Goal: Task Accomplishment & Management: Manage account settings

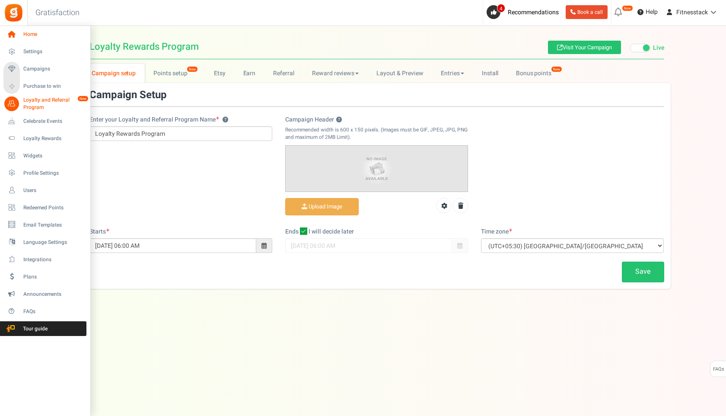
click at [11, 40] on icon at bounding box center [11, 34] width 15 height 15
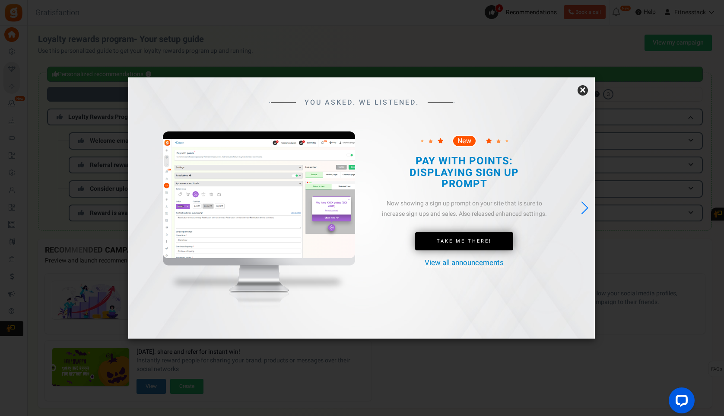
click at [581, 90] on link "×" at bounding box center [583, 90] width 10 height 10
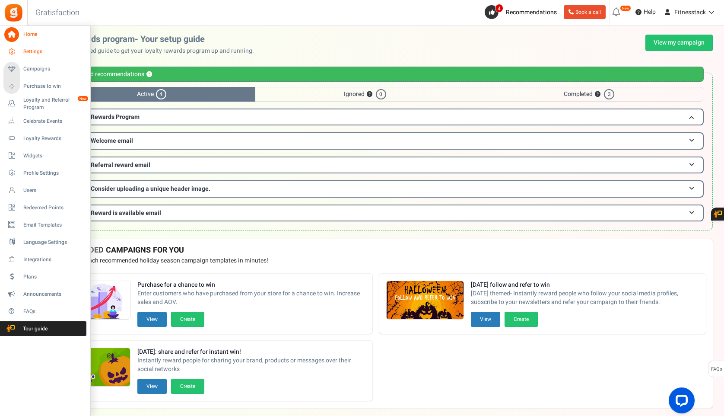
click at [11, 48] on icon at bounding box center [11, 51] width 15 height 15
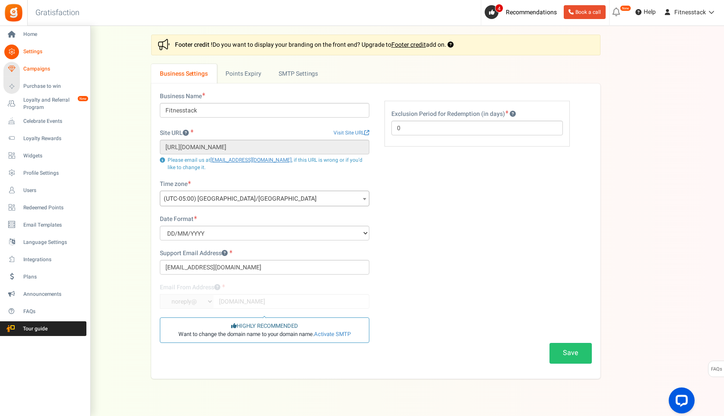
click at [18, 69] on icon at bounding box center [11, 69] width 15 height 15
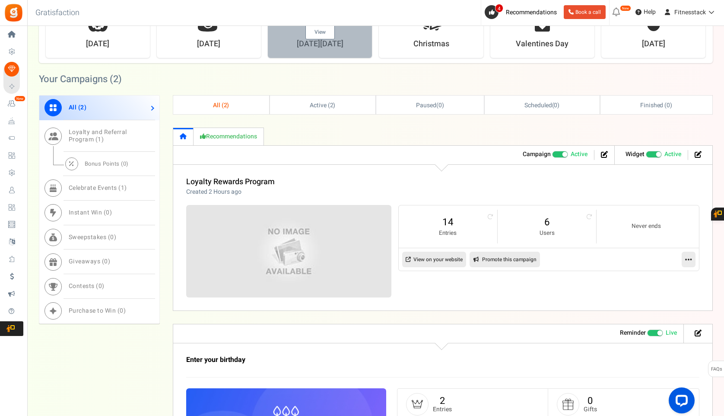
scroll to position [274, 0]
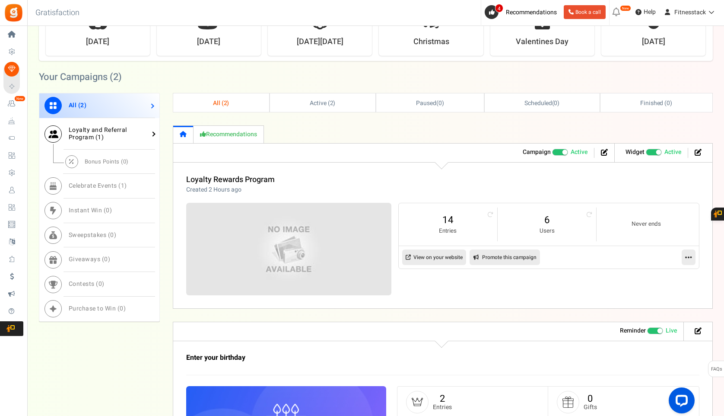
click at [113, 133] on span "Loyalty and Referral Program ( 1 )" at bounding box center [98, 133] width 58 height 16
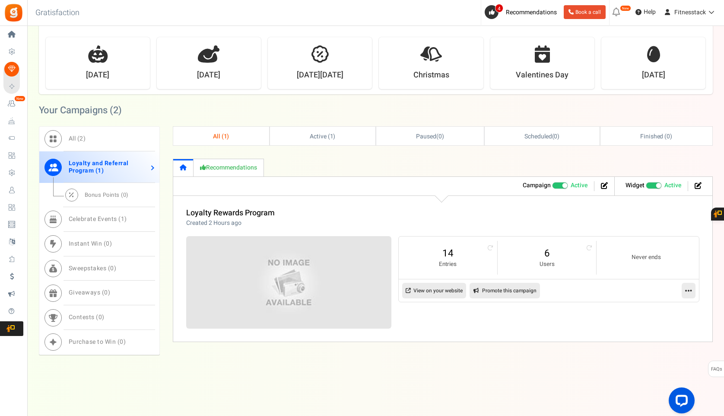
scroll to position [241, 0]
click at [105, 198] on span "Bonus Points ( 0 )" at bounding box center [107, 195] width 44 height 8
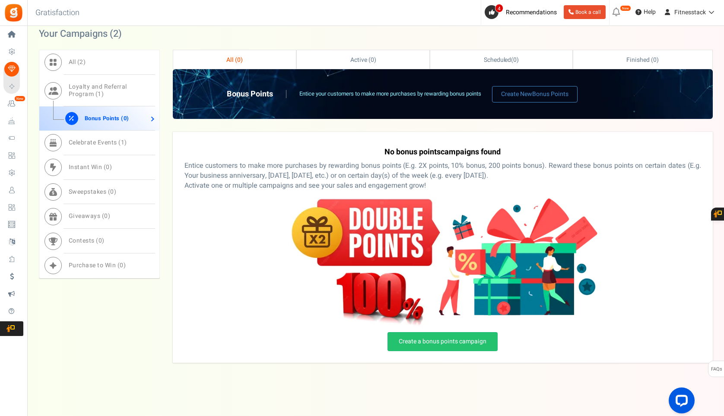
scroll to position [324, 0]
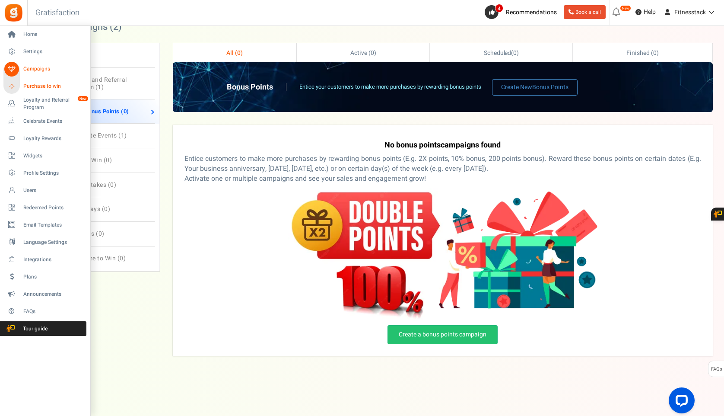
click at [22, 84] on link "Purchase to win" at bounding box center [44, 86] width 83 height 15
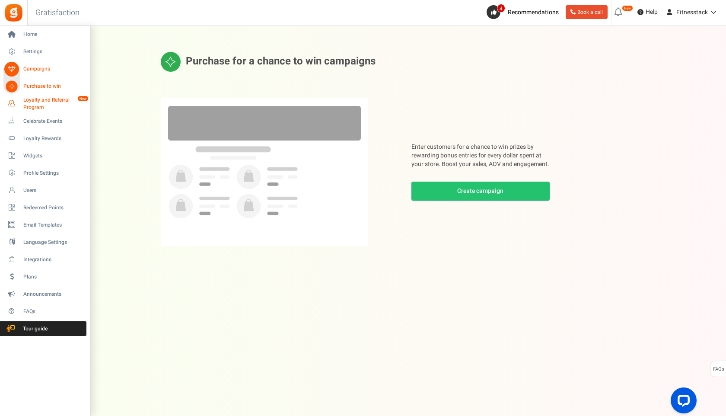
click at [32, 106] on span "Loyalty and Referral Program" at bounding box center [54, 103] width 63 height 15
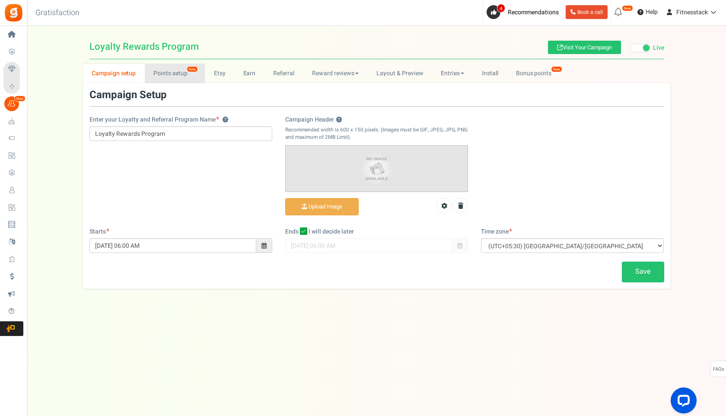
click at [159, 71] on link "Points setup New" at bounding box center [175, 73] width 60 height 19
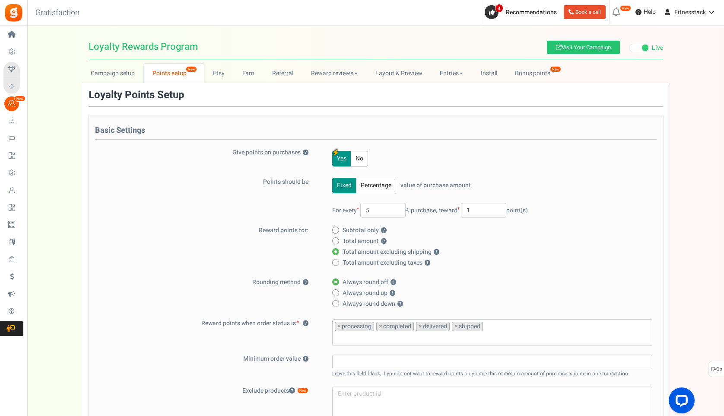
click at [417, 236] on div "Subtotal only ? Total amount ? Total amount excluding shipping ? ?" at bounding box center [486, 247] width 331 height 43
click at [368, 210] on input "5" at bounding box center [382, 210] width 45 height 15
click at [378, 210] on input "5" at bounding box center [382, 210] width 45 height 15
type input "1"
click at [591, 183] on div "Fixed Percentage value of purchase amount 100 % of purchase amount. For every 1…" at bounding box center [486, 202] width 331 height 48
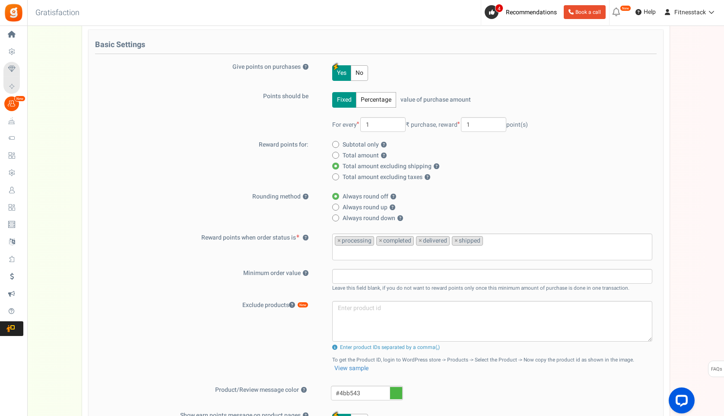
scroll to position [292, 0]
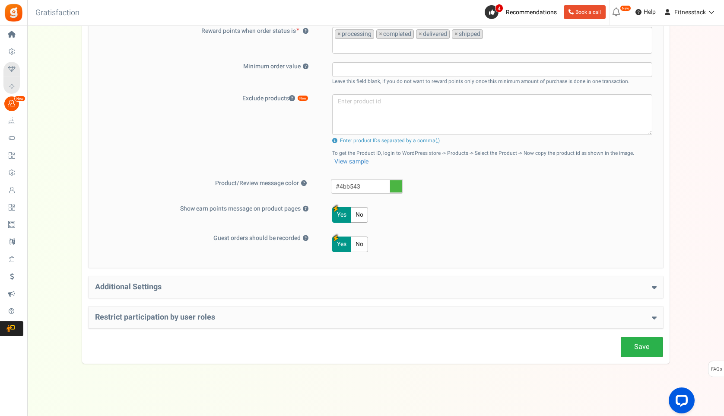
click at [645, 353] on link "Save" at bounding box center [642, 347] width 42 height 20
click at [187, 287] on h4 "Additional Settings" at bounding box center [376, 287] width 562 height 9
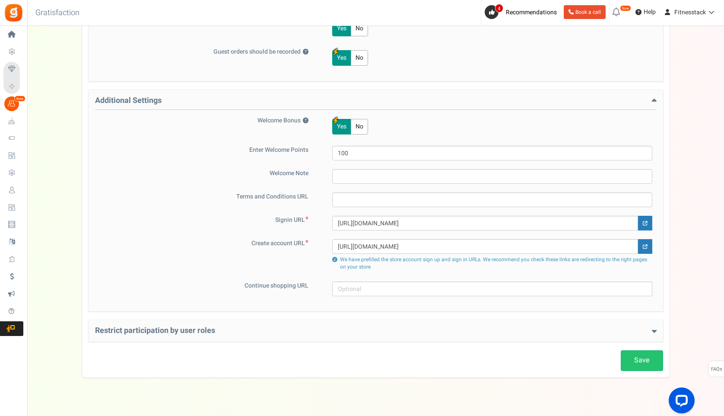
scroll to position [492, 0]
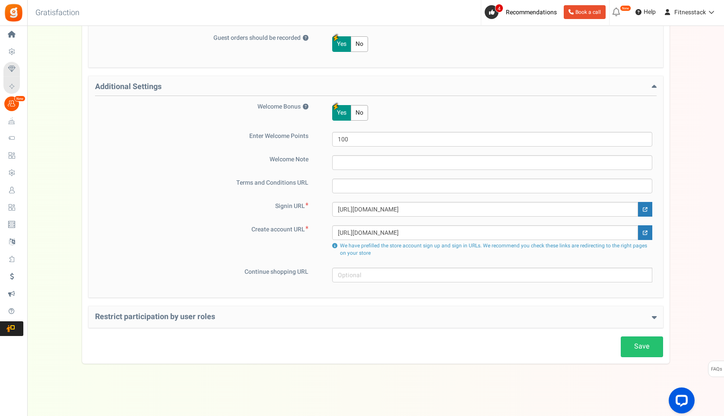
click at [293, 316] on h4 "Restrict participation by user roles" at bounding box center [376, 316] width 562 height 9
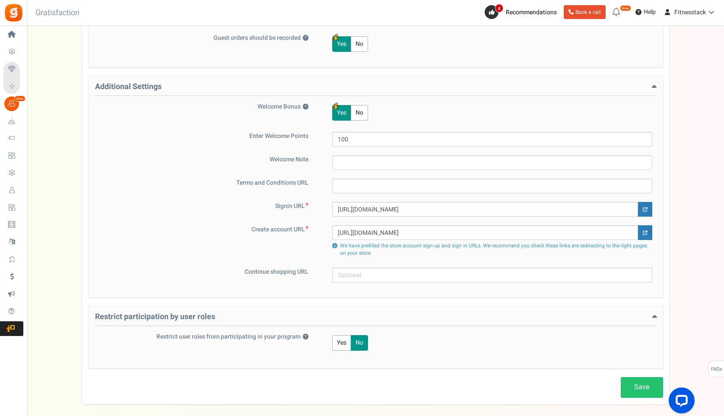
scroll to position [533, 0]
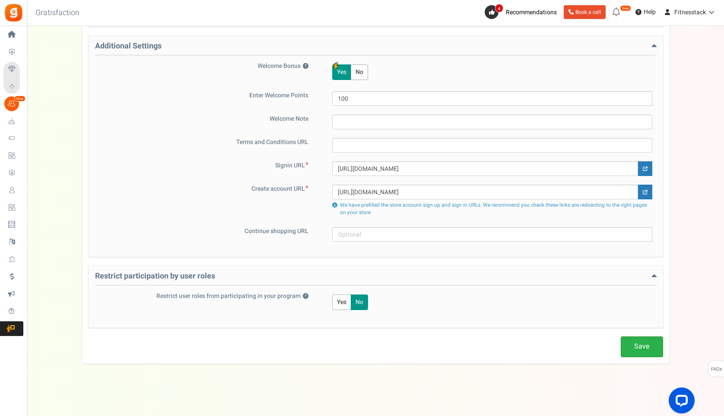
click at [648, 346] on link "Save" at bounding box center [642, 346] width 42 height 20
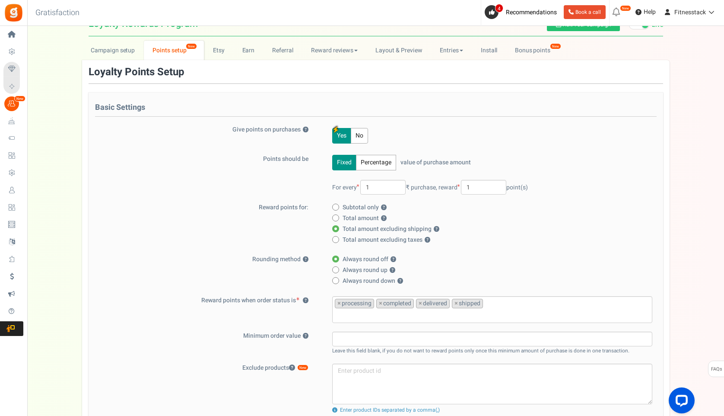
scroll to position [0, 0]
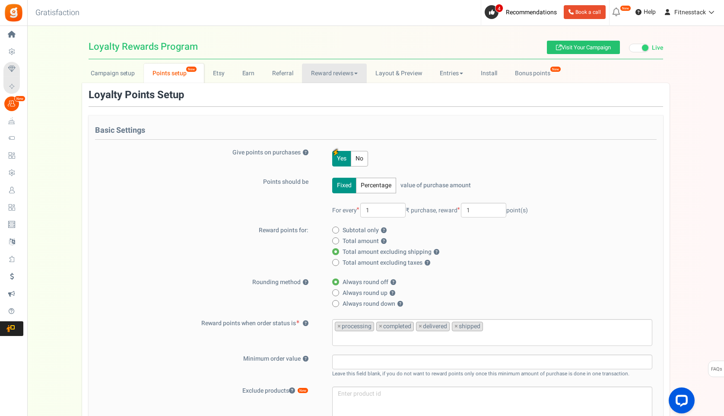
click at [340, 69] on link "Reward reviews" at bounding box center [334, 73] width 64 height 19
click at [321, 92] on link "WOO" at bounding box center [336, 92] width 69 height 13
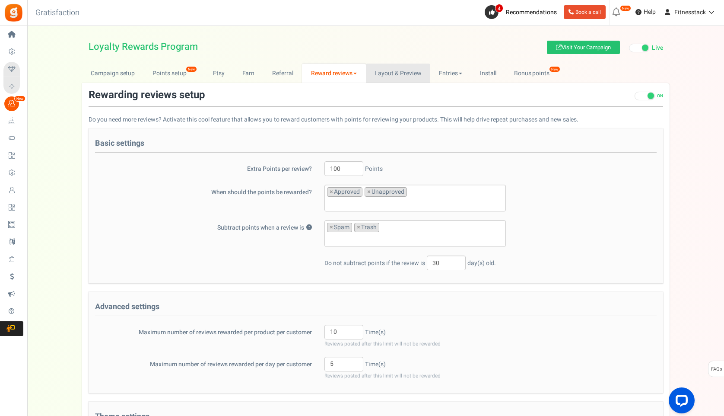
click at [408, 73] on link "Layout & Preview" at bounding box center [398, 73] width 64 height 19
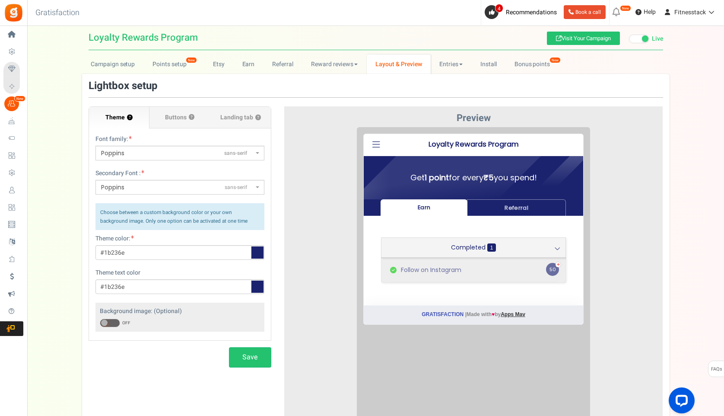
scroll to position [16, 0]
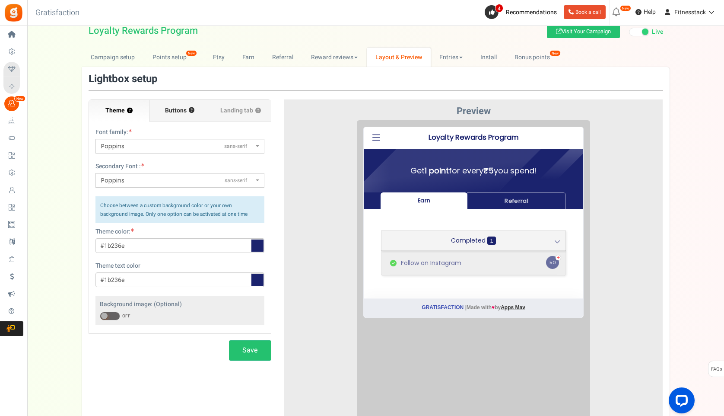
click at [175, 109] on span "Buttons" at bounding box center [176, 110] width 22 height 9
click at [0, 0] on input "Buttons ?" at bounding box center [0, 0] width 0 height 0
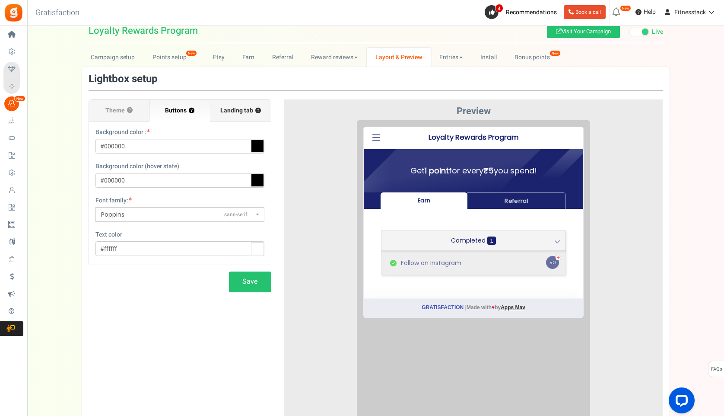
click at [232, 112] on span "Landing tab ?" at bounding box center [240, 110] width 41 height 9
click at [0, 0] on input "Landing tab ?" at bounding box center [0, 0] width 0 height 0
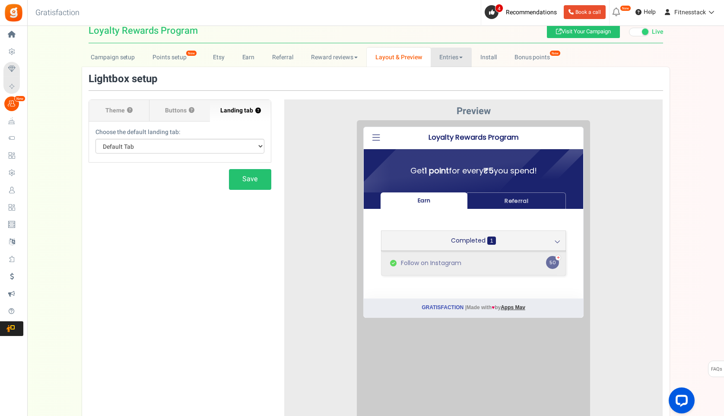
click at [446, 60] on link "Entries" at bounding box center [451, 57] width 41 height 19
click at [447, 75] on link "Entries" at bounding box center [465, 76] width 69 height 13
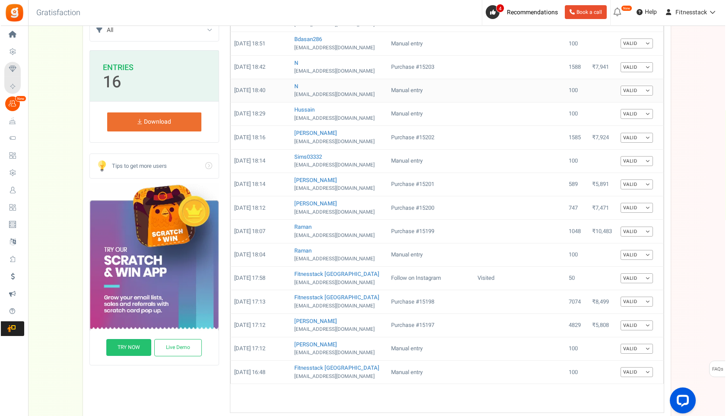
scroll to position [0, 0]
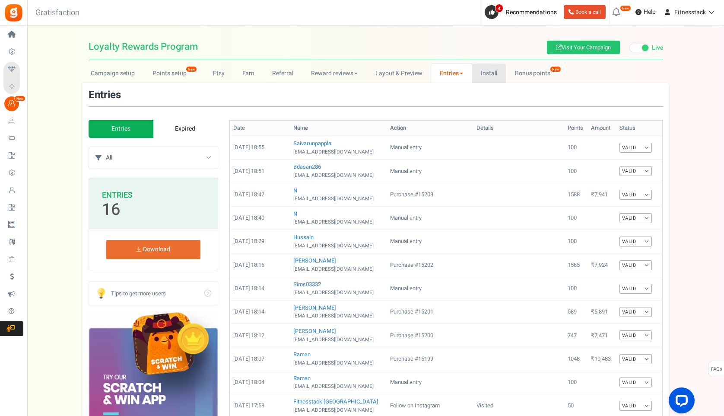
click at [487, 73] on link "Install" at bounding box center [489, 73] width 34 height 19
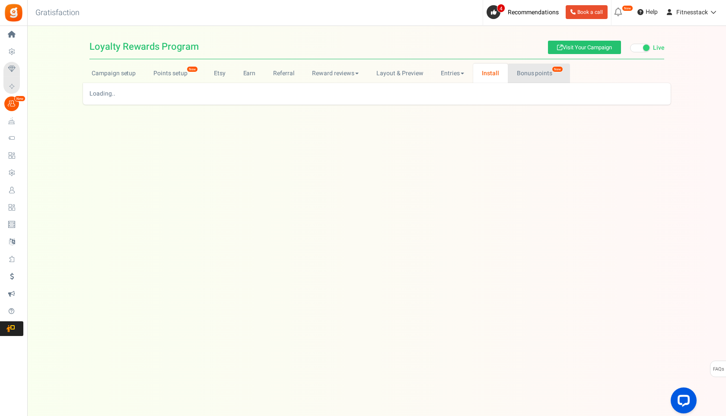
click at [523, 74] on link "Bonus points New" at bounding box center [539, 73] width 62 height 19
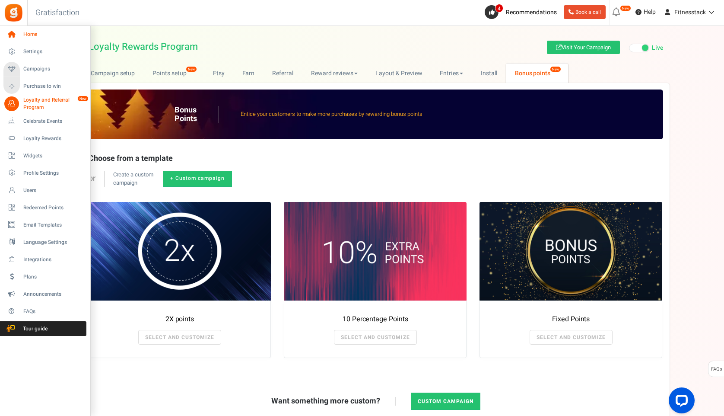
click at [11, 37] on icon at bounding box center [11, 34] width 15 height 15
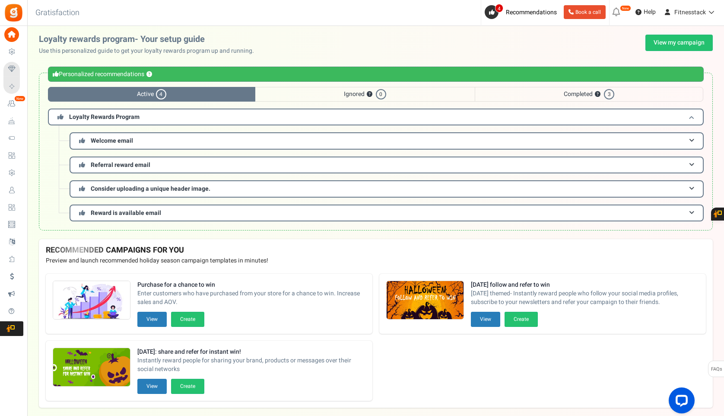
click at [297, 117] on h3 "Loyalty Rewards Program" at bounding box center [376, 116] width 656 height 17
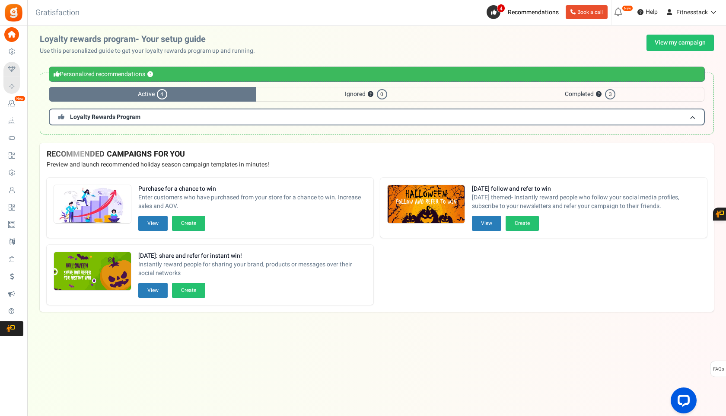
click at [326, 96] on span "Ignored ? 0" at bounding box center [365, 94] width 219 height 15
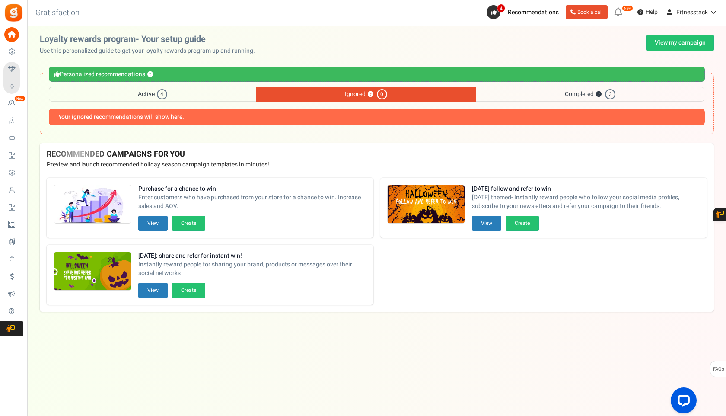
click at [162, 95] on span "4" at bounding box center [162, 94] width 10 height 10
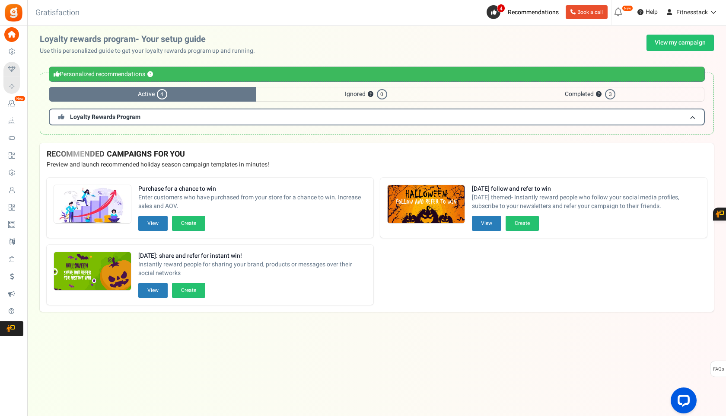
click at [8, 14] on img at bounding box center [13, 12] width 19 height 19
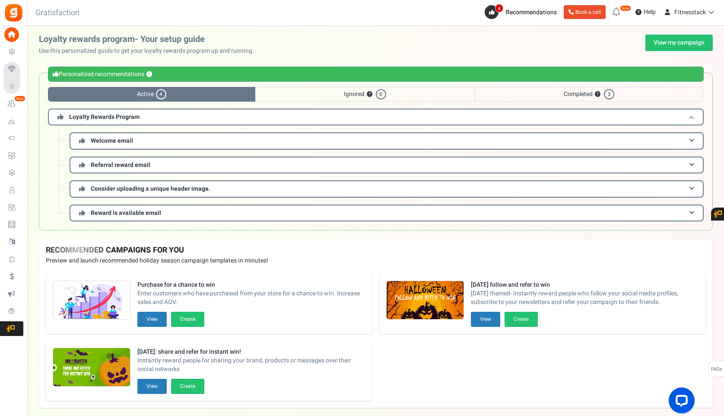
click at [367, 116] on h3 "Loyalty Rewards Program" at bounding box center [376, 116] width 656 height 17
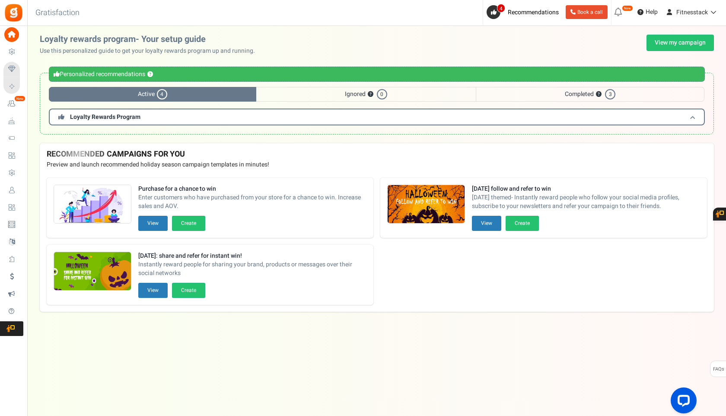
click at [367, 116] on h3 "Loyalty Rewards Program" at bounding box center [377, 116] width 656 height 17
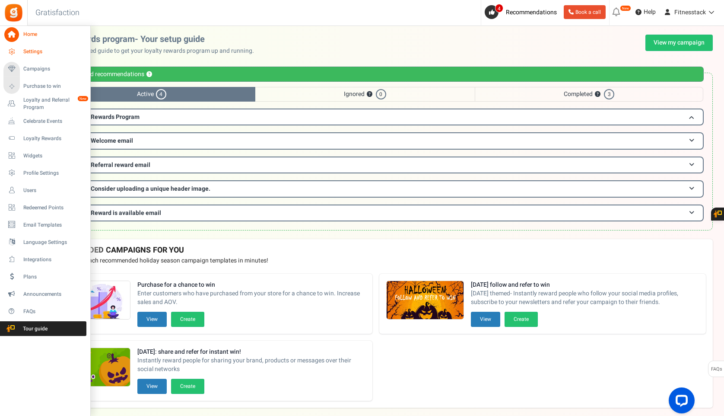
click at [22, 54] on link "Settings" at bounding box center [44, 51] width 83 height 15
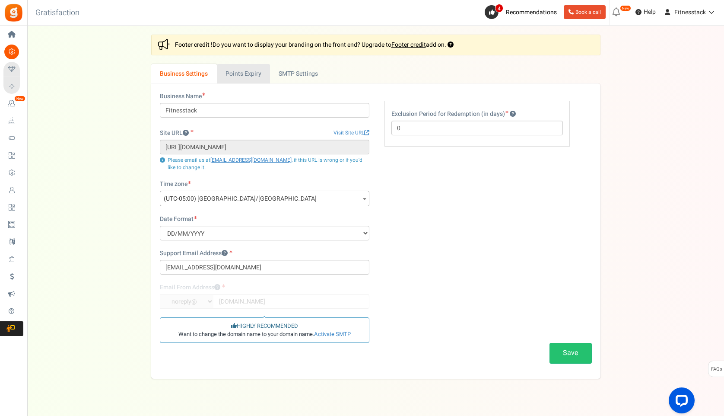
click at [242, 71] on link "Points Expiry" at bounding box center [243, 73] width 53 height 19
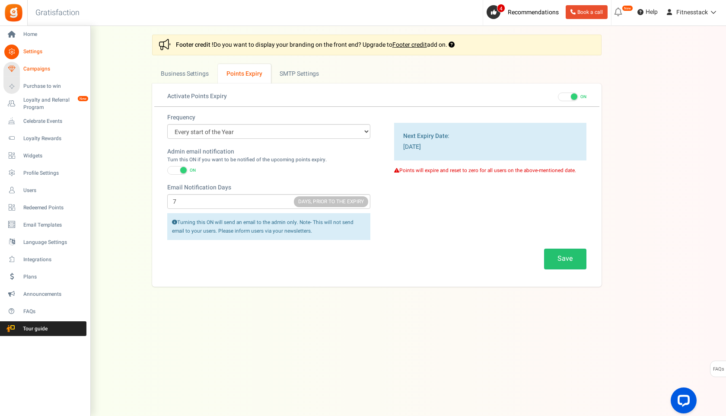
click at [40, 65] on span "Campaigns" at bounding box center [53, 68] width 60 height 7
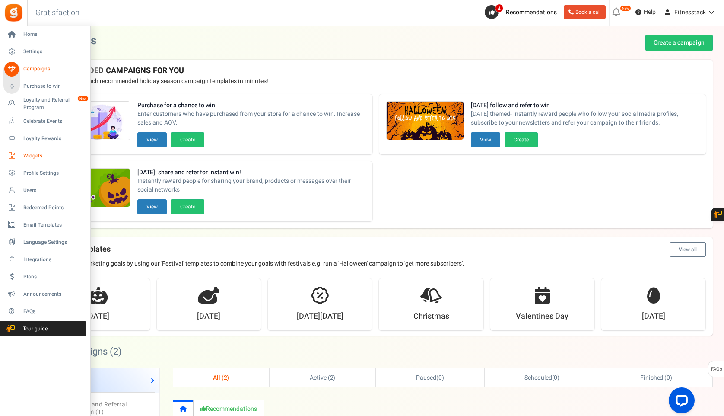
click at [31, 156] on span "Widgets" at bounding box center [53, 155] width 60 height 7
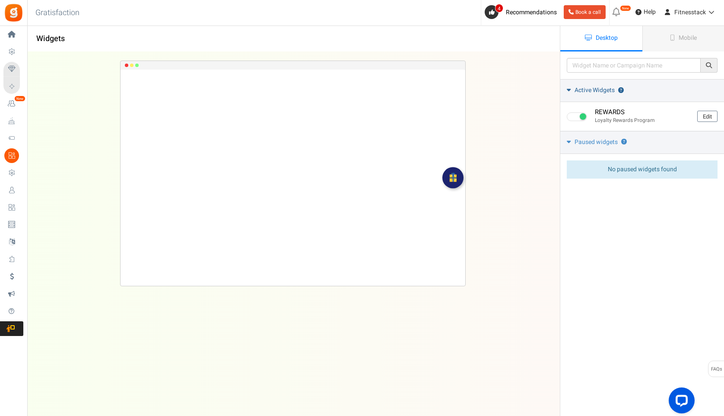
click at [587, 89] on span "Active Widgets" at bounding box center [595, 90] width 40 height 9
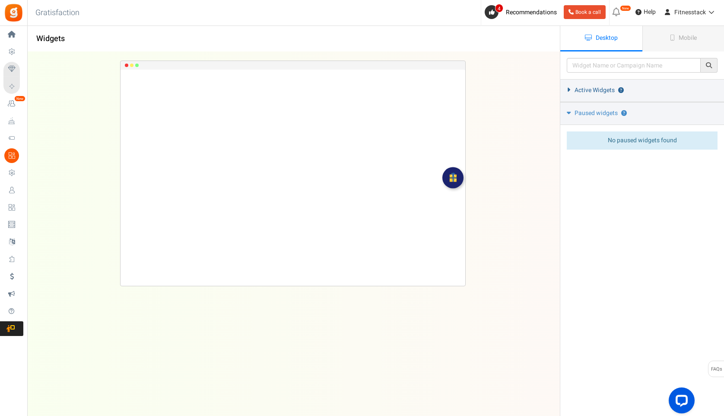
click at [587, 89] on span "Active Widgets" at bounding box center [595, 90] width 40 height 9
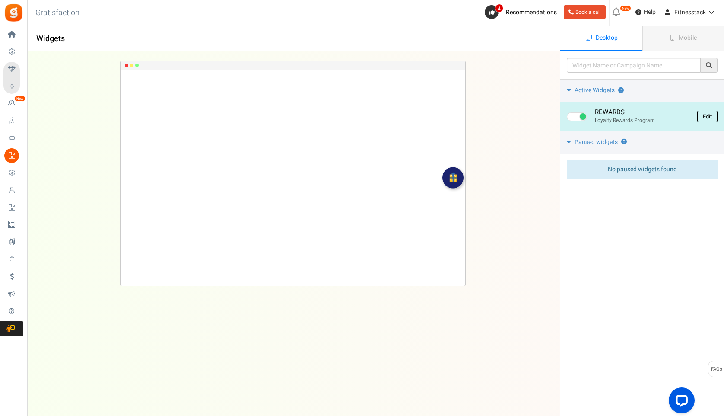
click at [705, 116] on link "Edit" at bounding box center [707, 116] width 20 height 11
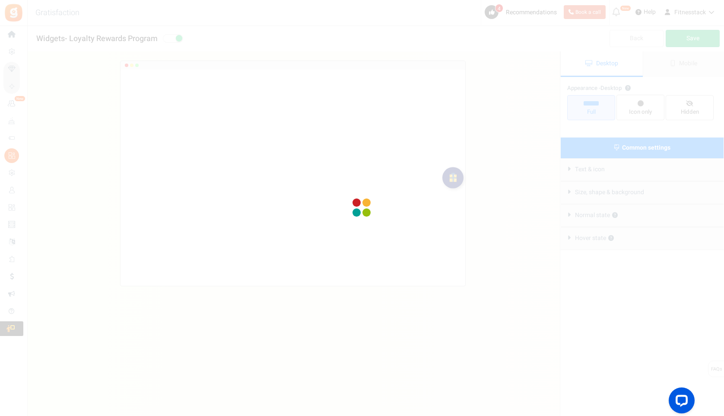
radio input "true"
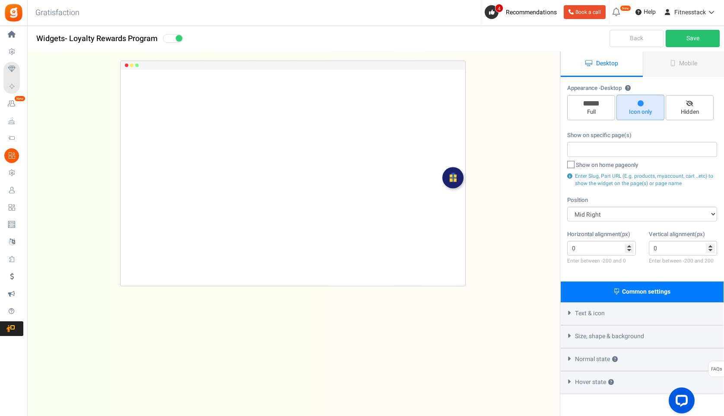
click at [550, 97] on div "REWARDS Loading.. × To configure LightBox layout please Click here" at bounding box center [293, 216] width 560 height 329
click at [634, 35] on link "Back" at bounding box center [637, 38] width 54 height 17
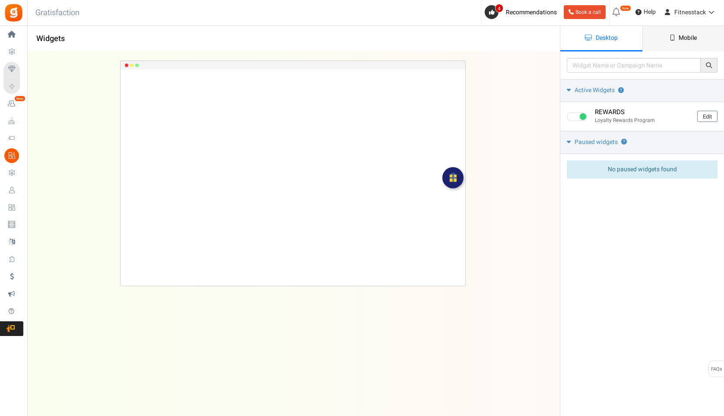
click at [698, 47] on link "Mobile" at bounding box center [683, 38] width 82 height 25
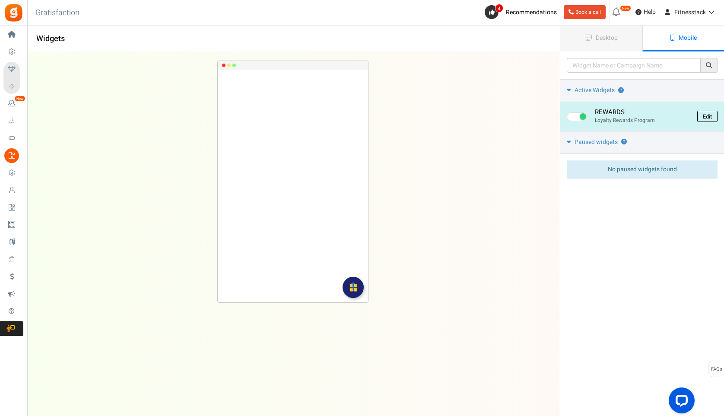
click at [716, 115] on link "Edit" at bounding box center [707, 116] width 20 height 11
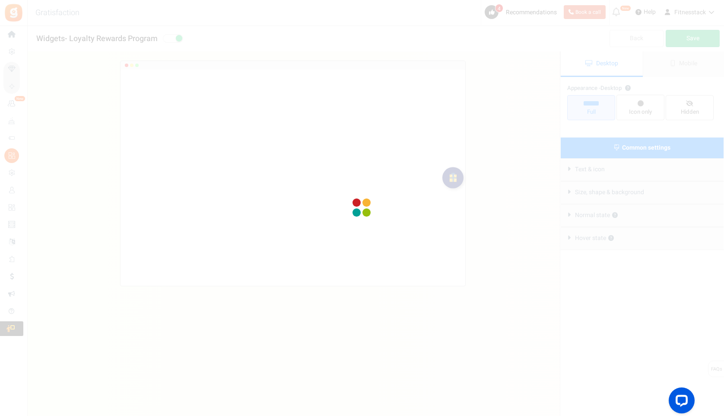
radio input "true"
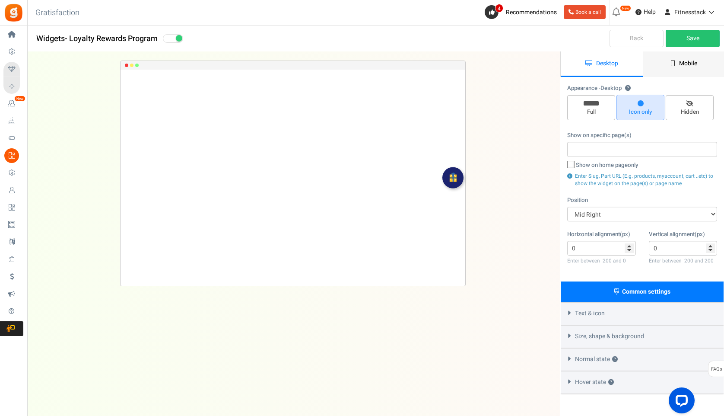
click at [673, 63] on icon at bounding box center [672, 63] width 5 height 6
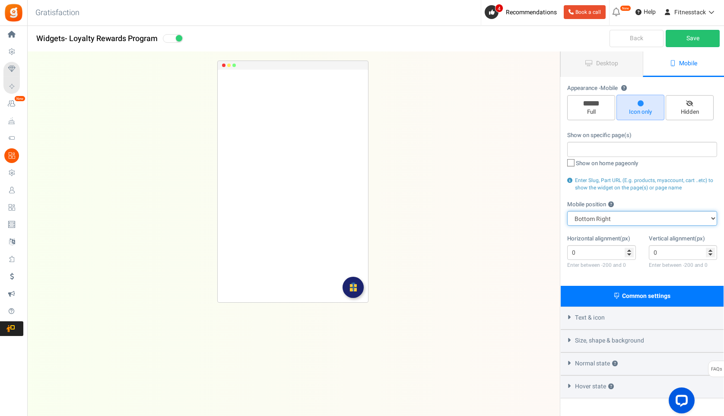
click at [613, 220] on select "Top Right Top Left Top Center Bottom Right Bottom Left Bottom Center" at bounding box center [642, 218] width 150 height 15
select select "top-right"
click at [567, 211] on select "Top Right Top Left Top Center Bottom Right Bottom Left Bottom Center" at bounding box center [642, 218] width 150 height 15
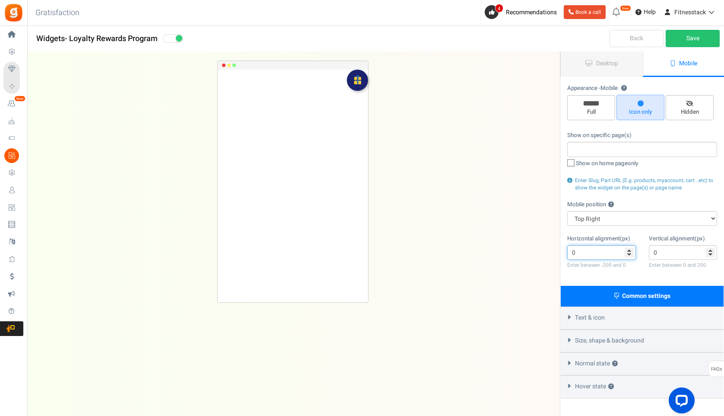
drag, startPoint x: 593, startPoint y: 252, endPoint x: 554, endPoint y: 252, distance: 38.4
click at [554, 252] on div "Widgets - Loyalty Rewards Program Desktop Mobile Back Save Please enter a widge…" at bounding box center [375, 246] width 697 height 390
click at [540, 211] on div "REWARDS Loading.. × To configure LightBox layout please Click here" at bounding box center [293, 216] width 560 height 329
click at [590, 253] on input "-100" at bounding box center [601, 252] width 69 height 15
type input "-1"
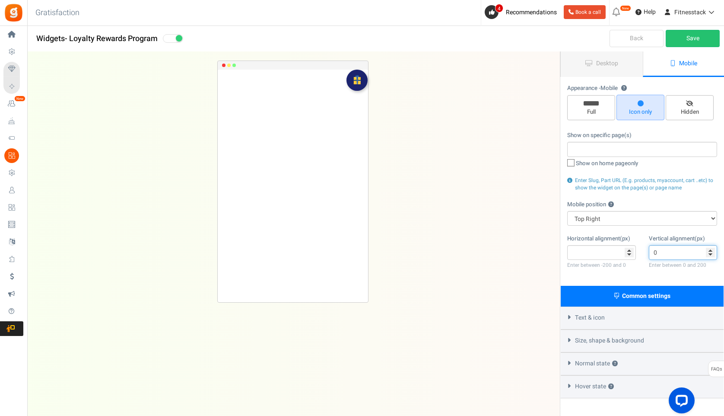
click at [667, 253] on input "0" at bounding box center [683, 252] width 69 height 15
click at [602, 215] on select "Top Right Top Left Top Center Bottom Right Bottom Left Bottom Center" at bounding box center [642, 218] width 150 height 15
select select "right"
click at [567, 211] on select "Top Right Top Left Top Center Bottom Right Bottom Left Bottom Center" at bounding box center [642, 218] width 150 height 15
type input "0"
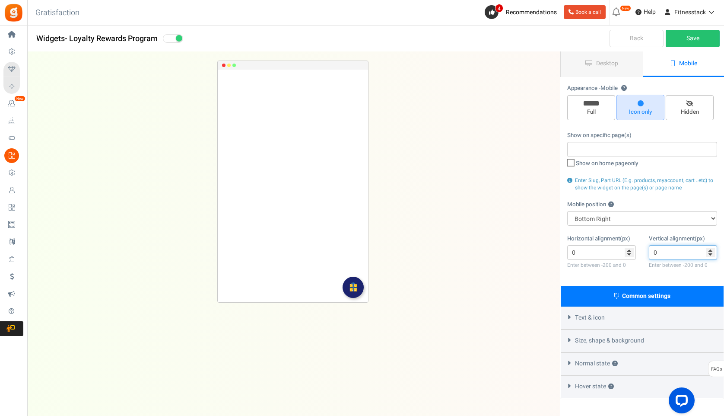
drag, startPoint x: 661, startPoint y: 256, endPoint x: 648, endPoint y: 255, distance: 12.5
click at [649, 256] on input "0" at bounding box center [683, 252] width 69 height 15
click at [654, 201] on div "Mobile position ? Top Right Top Left Top Center Bottom Right Bottom Left Bottom…" at bounding box center [642, 212] width 150 height 25
click at [591, 319] on span "Text & icon" at bounding box center [590, 317] width 30 height 9
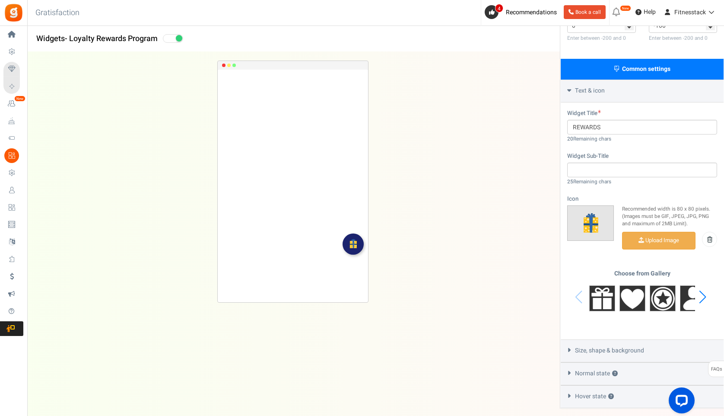
scroll to position [261, 0]
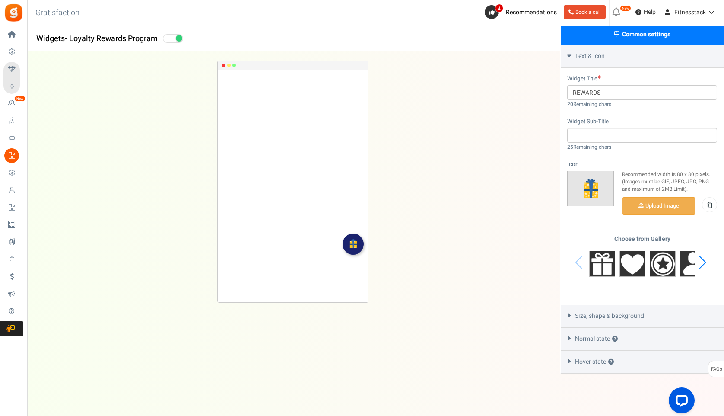
click at [599, 315] on span "Size, shape & background" at bounding box center [609, 315] width 69 height 9
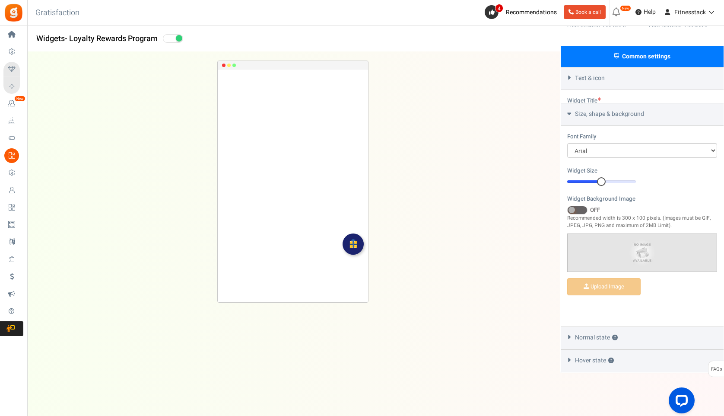
scroll to position [213, 0]
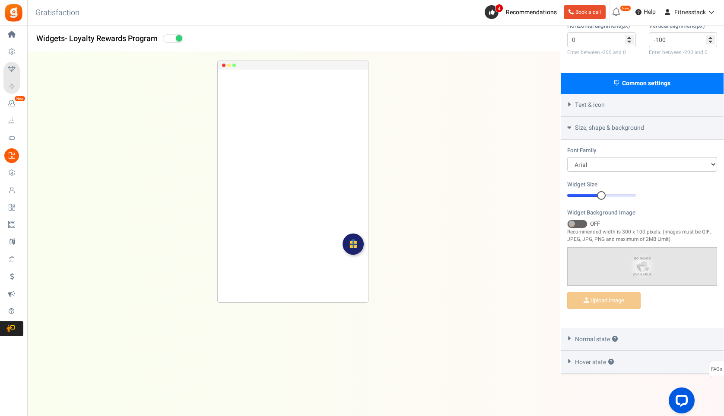
click at [598, 339] on span "Normal state ?" at bounding box center [596, 339] width 43 height 9
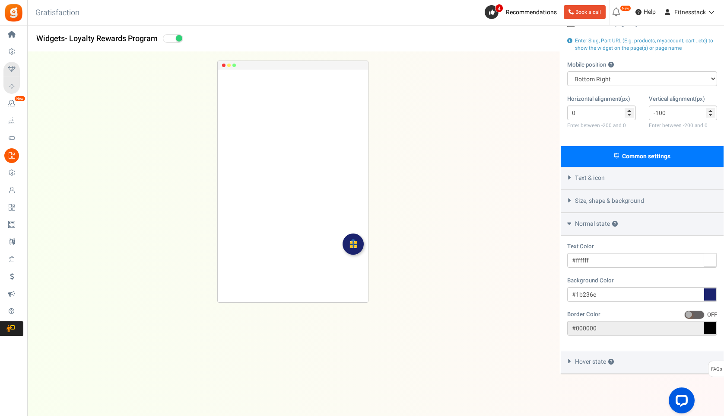
click at [597, 368] on div "Hover state ?" at bounding box center [642, 361] width 163 height 23
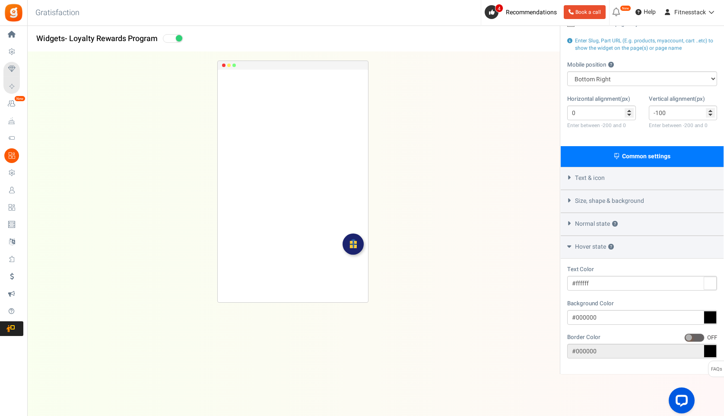
scroll to position [0, 0]
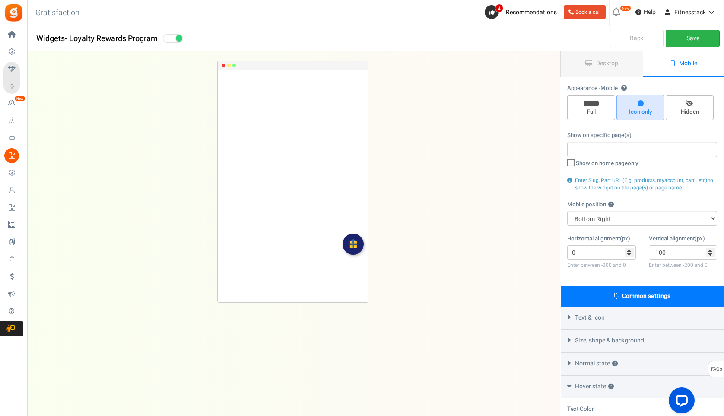
click at [691, 39] on link "Save" at bounding box center [693, 38] width 54 height 17
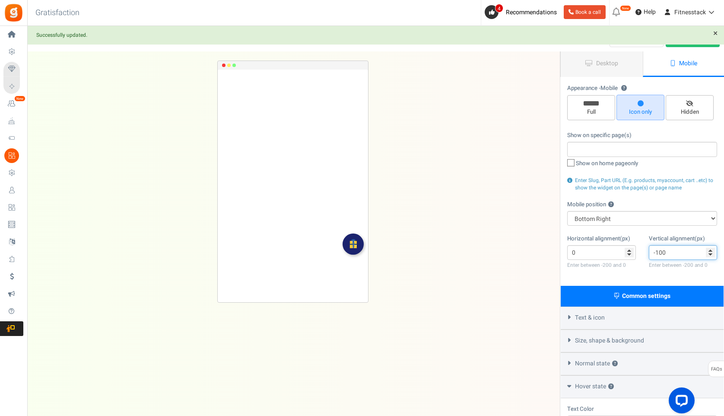
click at [659, 253] on input "-100" at bounding box center [683, 252] width 69 height 15
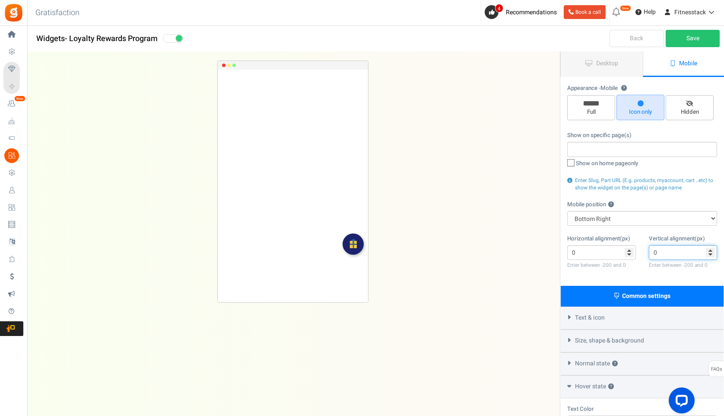
type input "0"
click at [685, 38] on link "Save" at bounding box center [693, 38] width 54 height 17
click at [683, 35] on link "Save" at bounding box center [693, 38] width 54 height 17
click at [659, 253] on input "-200" at bounding box center [683, 252] width 69 height 15
type input "0"
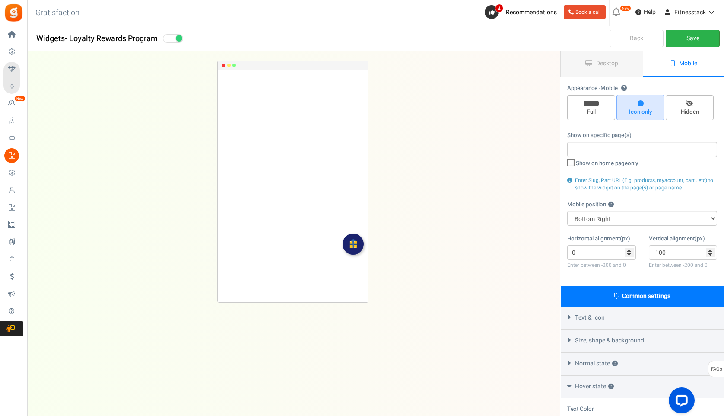
click at [689, 40] on link "Save" at bounding box center [693, 38] width 54 height 17
click at [662, 254] on input "-100" at bounding box center [683, 252] width 69 height 15
click at [691, 36] on link "Save" at bounding box center [693, 38] width 54 height 17
click at [661, 252] on input "-130" at bounding box center [683, 252] width 69 height 15
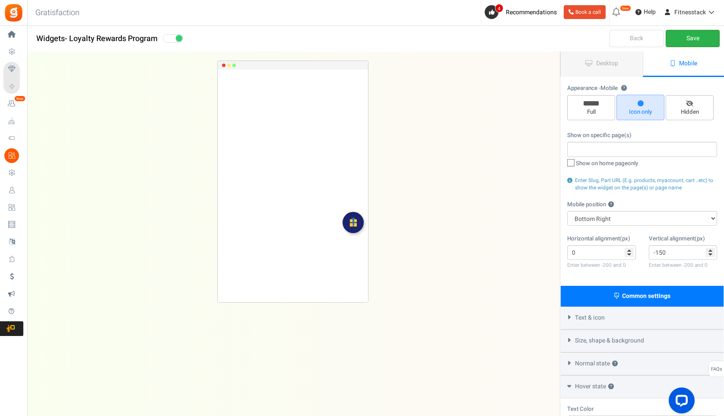
click at [686, 37] on link "Save" at bounding box center [693, 38] width 54 height 17
click at [661, 254] on input "-150" at bounding box center [683, 252] width 69 height 15
type input "-130"
click at [696, 33] on link "Save" at bounding box center [693, 38] width 54 height 17
click at [693, 37] on link "Save" at bounding box center [693, 38] width 54 height 17
